Goal: Transaction & Acquisition: Purchase product/service

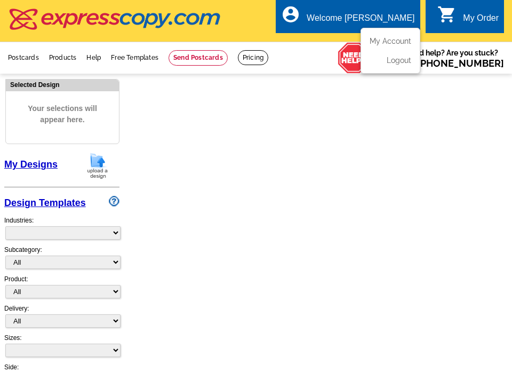
click at [402, 19] on div "Welcome [PERSON_NAME]" at bounding box center [361, 20] width 108 height 15
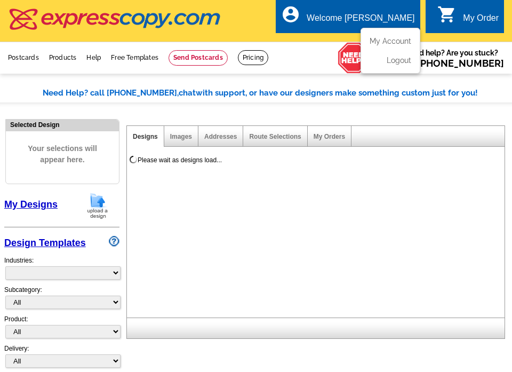
select select "785"
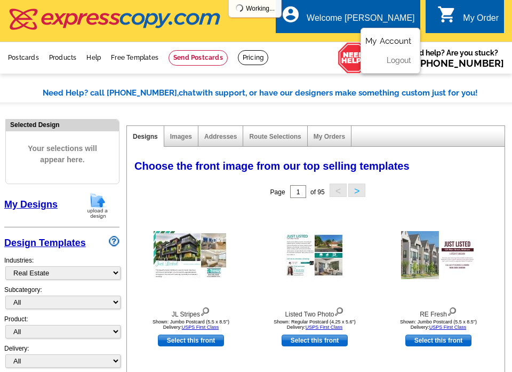
click at [396, 39] on link "My Account" at bounding box center [388, 41] width 46 height 10
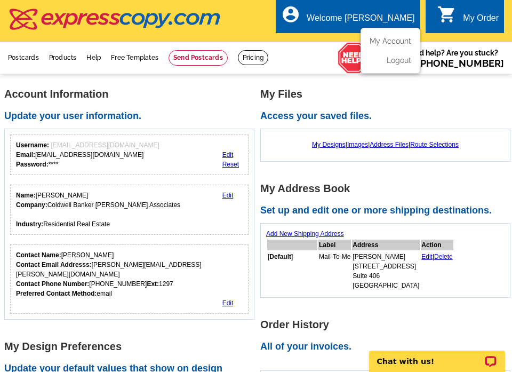
click at [392, 21] on div "Welcome [PERSON_NAME]" at bounding box center [361, 20] width 108 height 15
click at [388, 46] on link "My Account" at bounding box center [388, 41] width 46 height 10
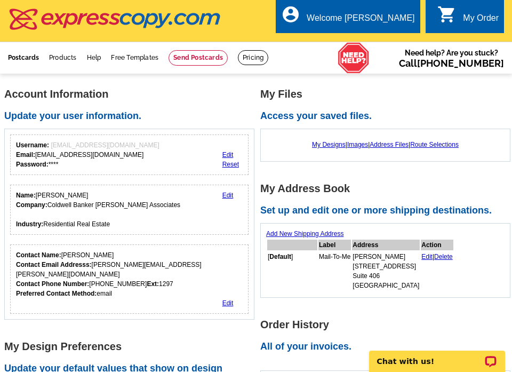
click at [15, 59] on link "Postcards" at bounding box center [23, 57] width 31 height 7
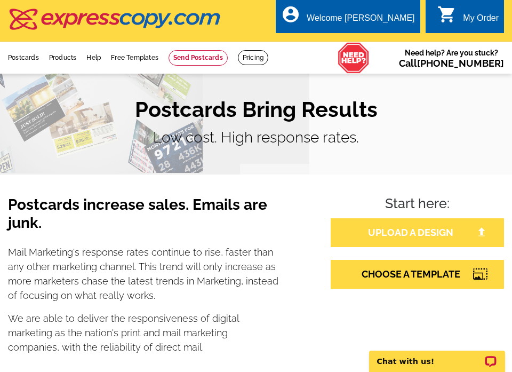
click at [381, 238] on link "UPLOAD A DESIGN" at bounding box center [417, 232] width 173 height 29
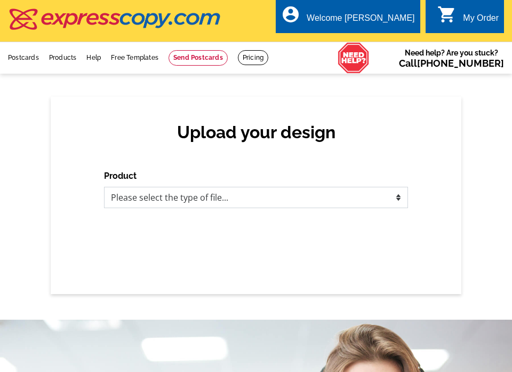
click at [209, 202] on select "Please select the type of file... Postcards Business Cards Letters and flyers G…" at bounding box center [256, 197] width 304 height 21
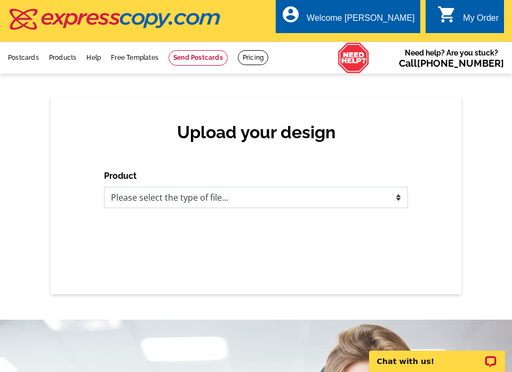
select select "1"
click at [104, 187] on select "Please select the type of file... Postcards Business Cards Letters and flyers G…" at bounding box center [256, 197] width 304 height 21
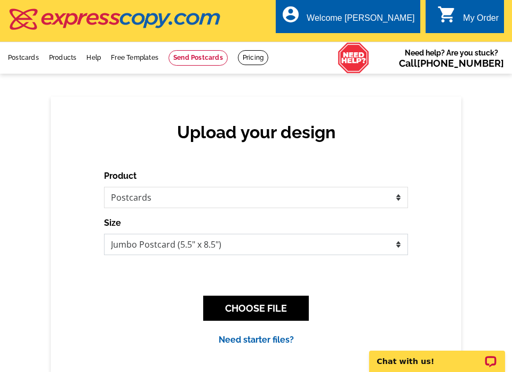
click at [186, 239] on select "Jumbo Postcard (5.5" x 8.5") Regular Postcard (4.25" x 5.6") Panoramic Postcard…" at bounding box center [256, 244] width 304 height 21
click at [57, 238] on div "Upload your design Product Please select the type of file... Postcards Business…" at bounding box center [256, 234] width 411 height 275
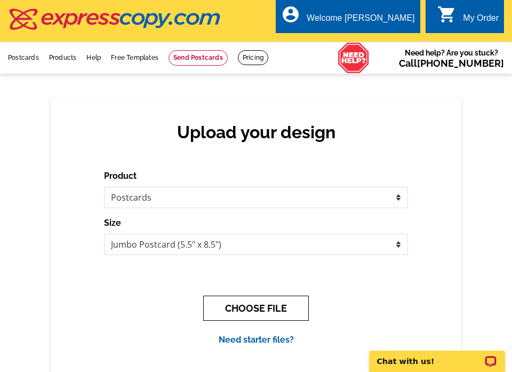
click at [277, 309] on button "CHOOSE FILE" at bounding box center [256, 307] width 106 height 25
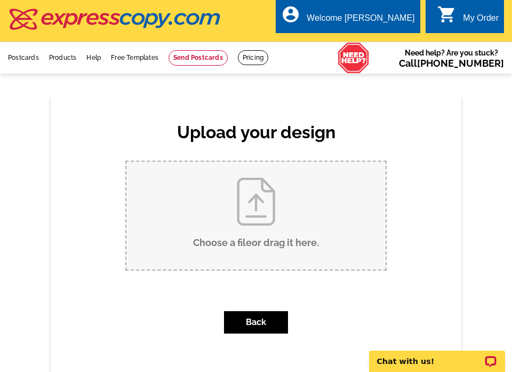
click at [247, 205] on input "Choose a file or drag it here ." at bounding box center [255, 216] width 259 height 108
type input "C:\fakepath\Spring Street #204 just sold postcard .pdf"
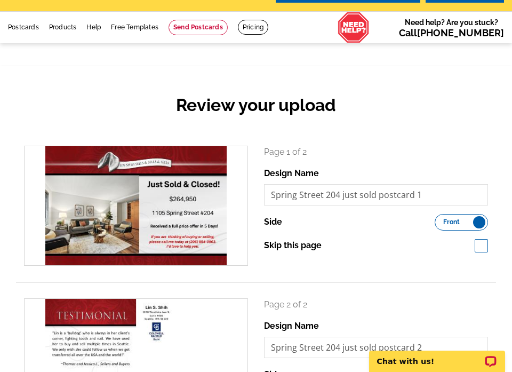
scroll to position [107, 0]
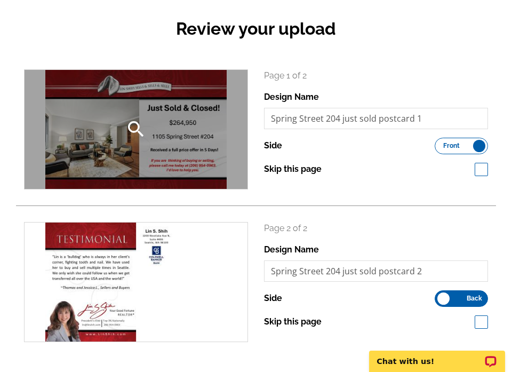
click at [203, 155] on div "search" at bounding box center [136, 129] width 223 height 119
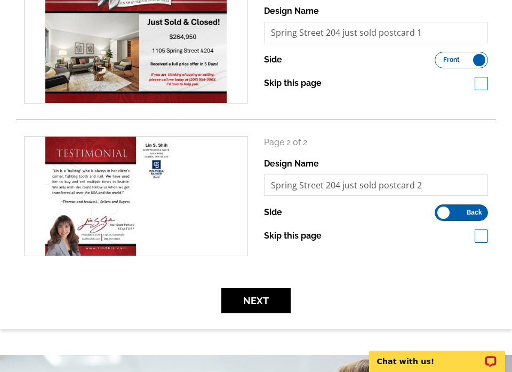
scroll to position [213, 0]
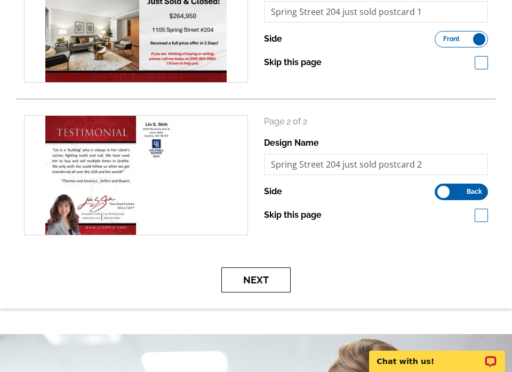
click at [260, 275] on button "Next" at bounding box center [255, 279] width 69 height 25
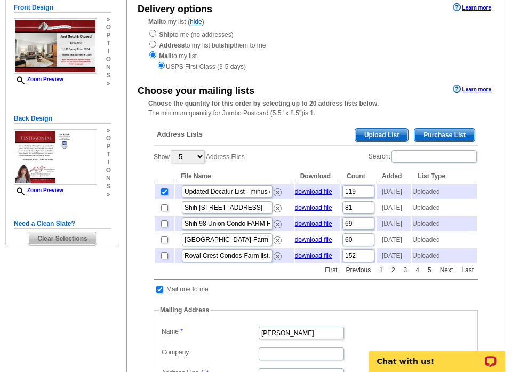
scroll to position [107, 0]
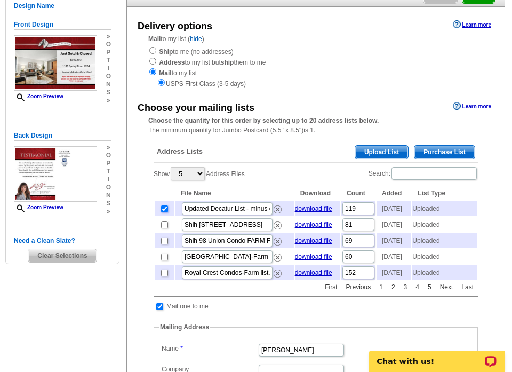
click at [166, 212] on input "checkbox" at bounding box center [164, 208] width 7 height 7
checkbox input "false"
click at [164, 212] on input "checkbox" at bounding box center [164, 208] width 7 height 7
checkbox input "true"
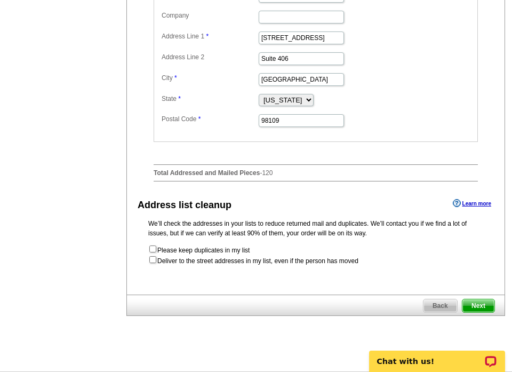
scroll to position [587, 0]
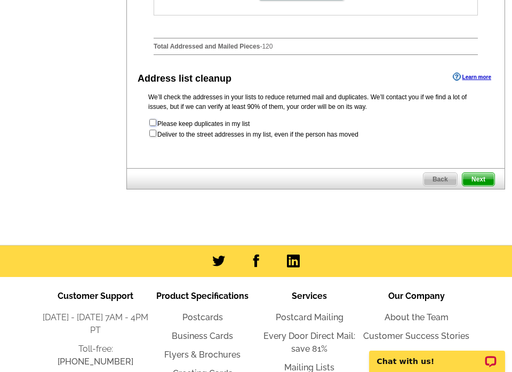
click at [151, 126] on input "checkbox" at bounding box center [152, 122] width 7 height 7
checkbox input "true"
click at [153, 136] on input "checkbox" at bounding box center [152, 133] width 7 height 7
checkbox input "true"
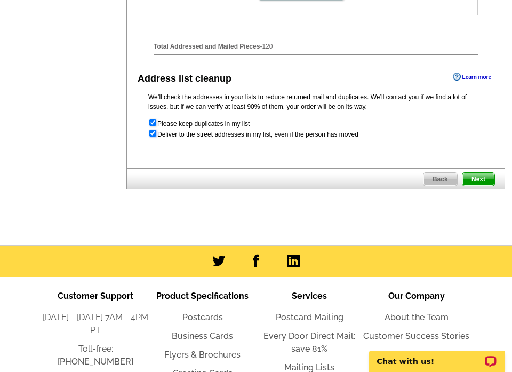
radio input "true"
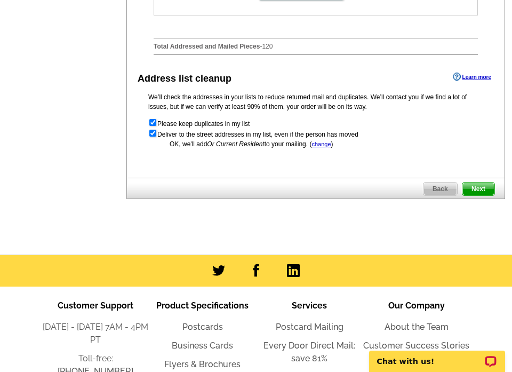
click at [480, 195] on span "Next" at bounding box center [478, 188] width 32 height 13
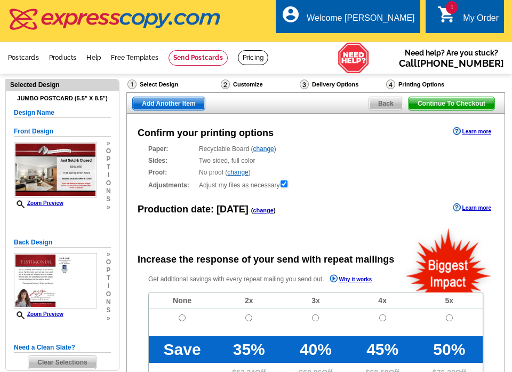
radio input "false"
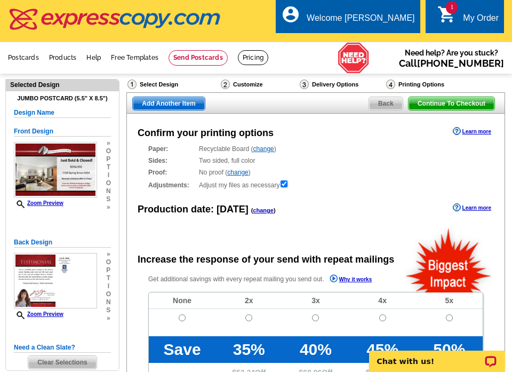
scroll to position [160, 0]
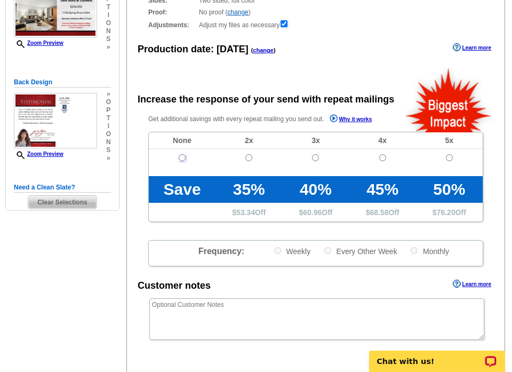
click at [181, 156] on input "radio" at bounding box center [182, 157] width 7 height 7
radio input "true"
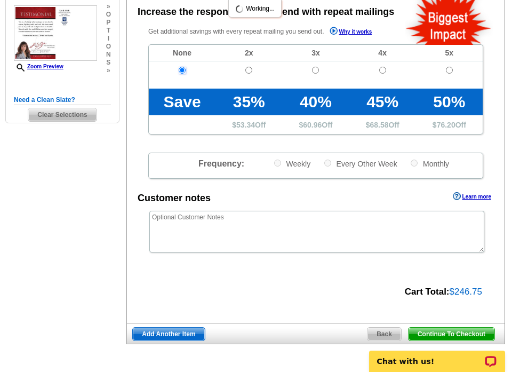
scroll to position [320, 0]
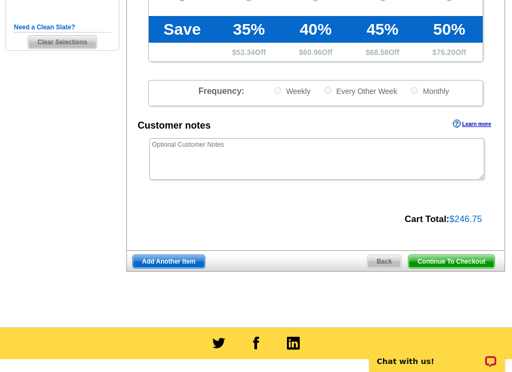
click at [444, 261] on span "Continue To Checkout" at bounding box center [451, 261] width 86 height 13
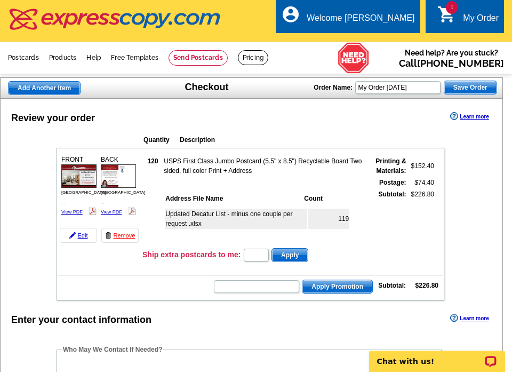
scroll to position [53, 0]
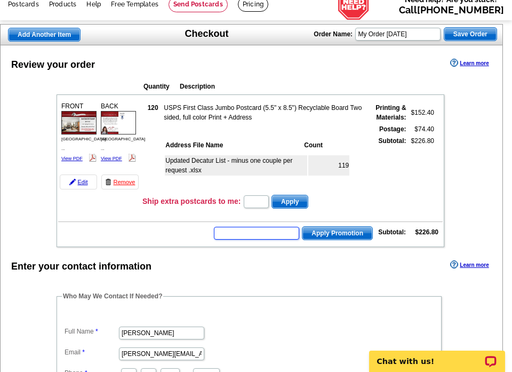
click at [224, 234] on input "text" at bounding box center [256, 233] width 85 height 13
type input "CHAT20"
click at [354, 230] on span "Apply Promotion" at bounding box center [337, 233] width 70 height 13
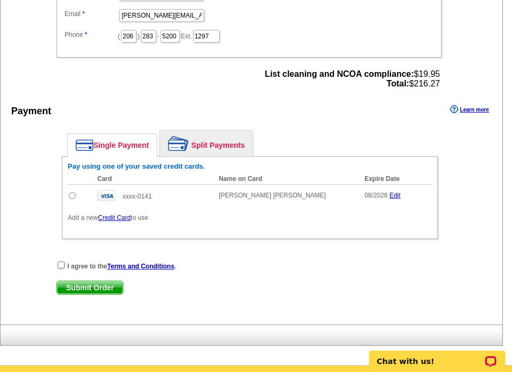
scroll to position [427, 0]
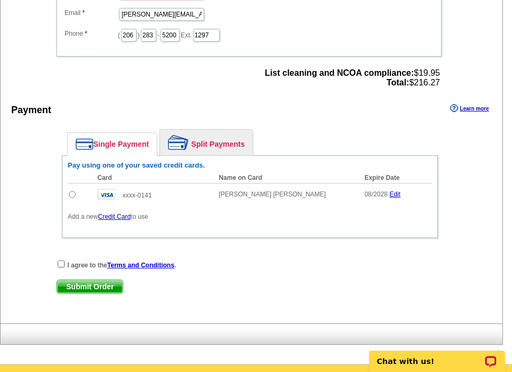
click at [68, 195] on td at bounding box center [80, 194] width 25 height 22
click at [70, 195] on input "radio" at bounding box center [72, 194] width 7 height 7
radio input "true"
click at [61, 263] on input "checkbox" at bounding box center [61, 263] width 7 height 7
checkbox input "true"
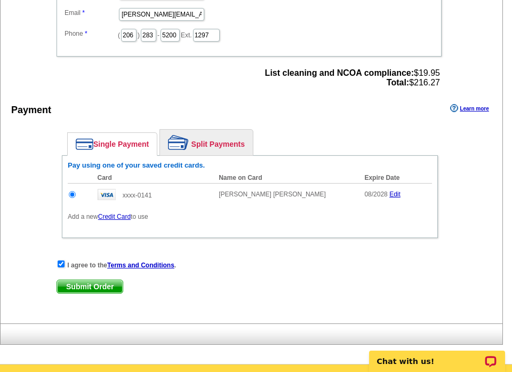
click at [92, 286] on span "Submit Order" at bounding box center [90, 286] width 66 height 13
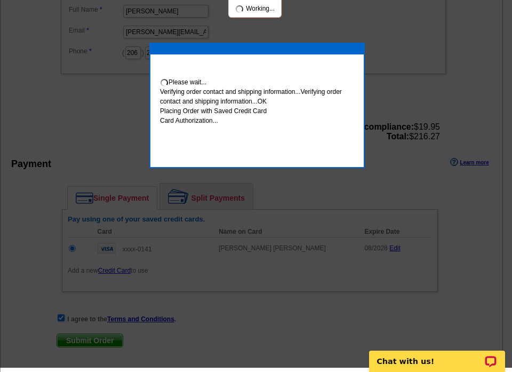
scroll to position [422, 0]
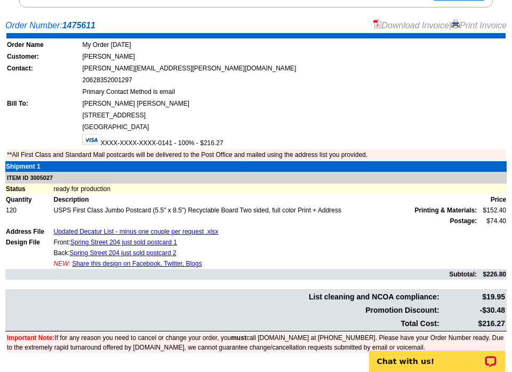
scroll to position [267, 0]
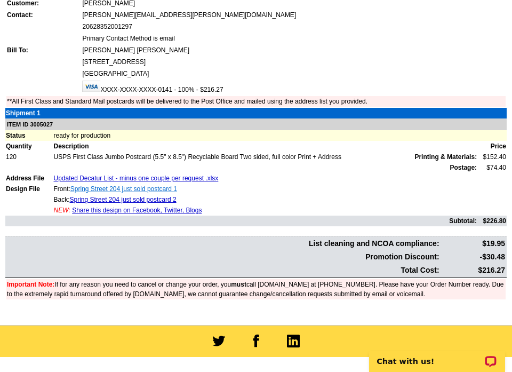
click at [118, 191] on link "Spring Street 204 just sold postcard 1" at bounding box center [123, 188] width 107 height 7
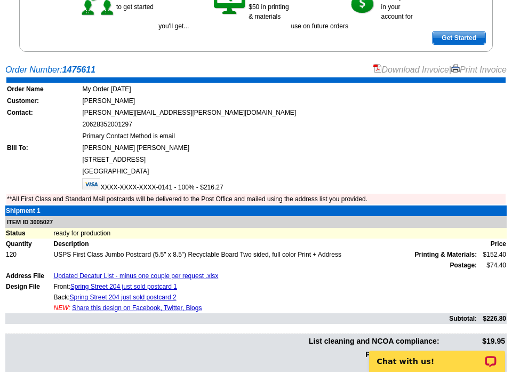
scroll to position [0, 0]
